Goal: Information Seeking & Learning: Learn about a topic

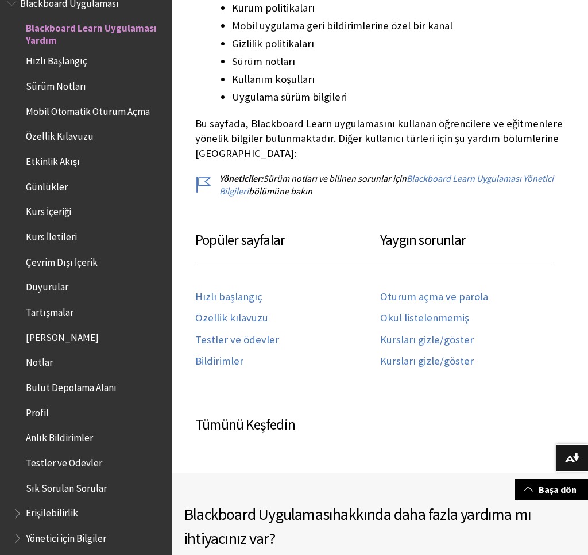
scroll to position [364, 0]
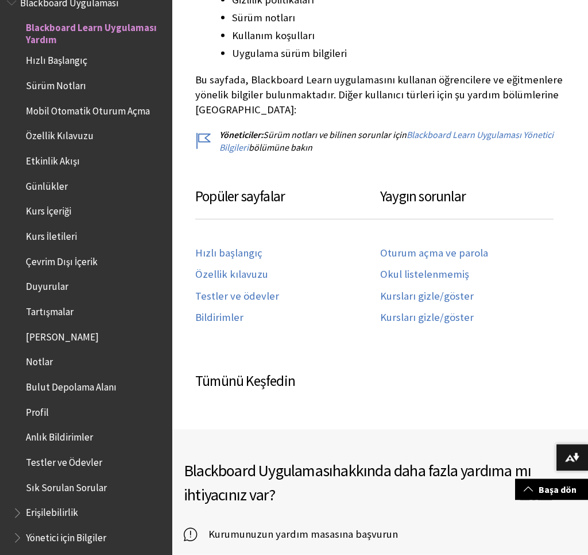
scroll to position [407, 0]
click at [434, 275] on link "Okul listelenmemiş" at bounding box center [424, 273] width 89 height 13
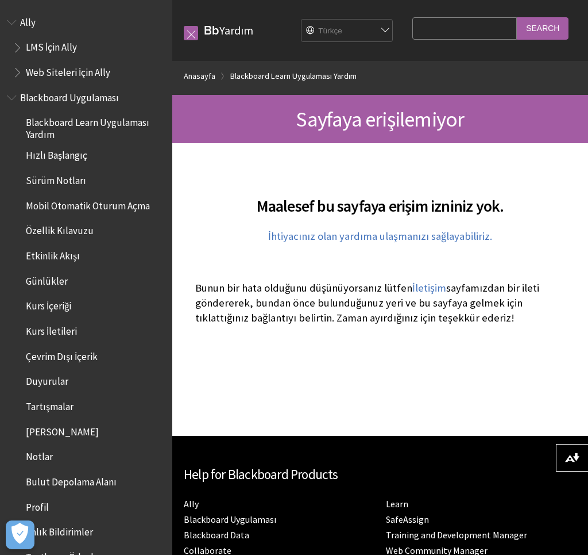
click at [337, 243] on link "İhtiyacınız olan yardıma ulaşmanızı sağlayabiliriz." at bounding box center [380, 236] width 224 height 14
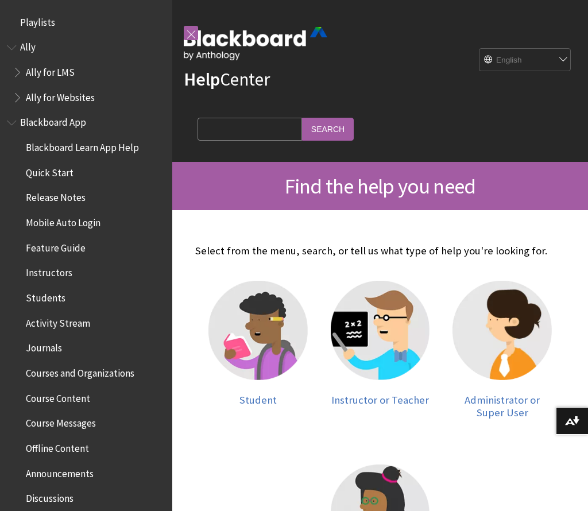
scroll to position [-1, 0]
